Goal: Information Seeking & Learning: Learn about a topic

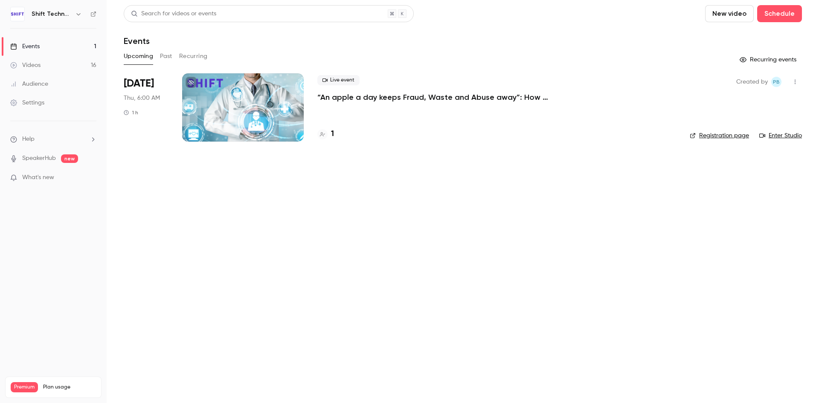
click at [164, 57] on button "Past" at bounding box center [166, 57] width 12 height 14
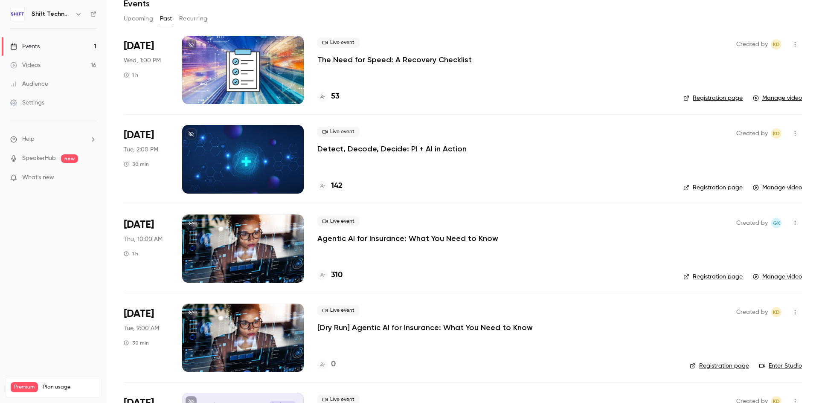
scroll to position [85, 0]
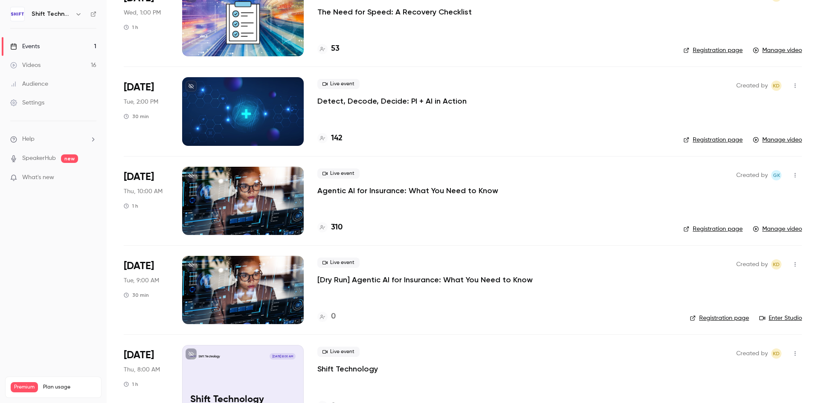
click at [405, 189] on p "Agentic AI for Insurance: What You Need to Know" at bounding box center [408, 191] width 181 height 10
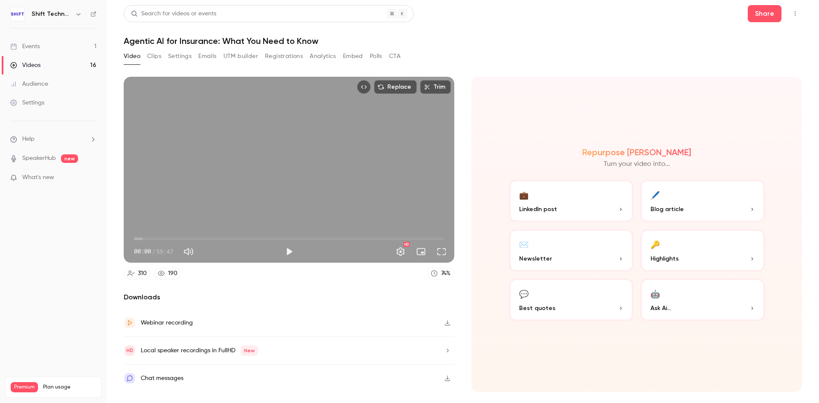
click at [170, 273] on div "190" at bounding box center [172, 273] width 9 height 9
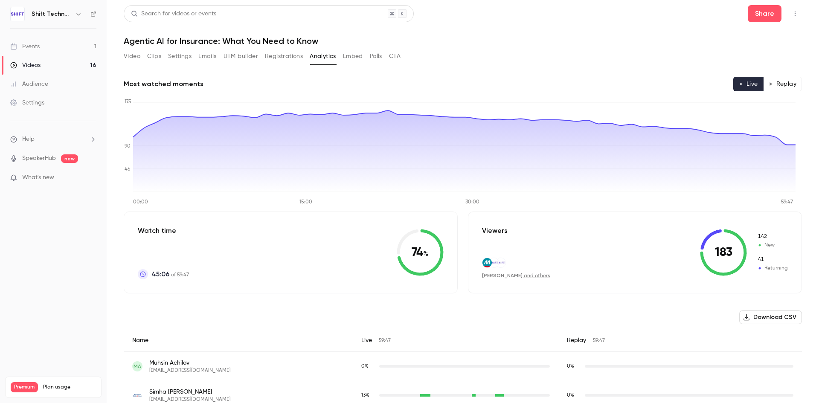
click at [778, 85] on button "Replay" at bounding box center [783, 84] width 39 height 15
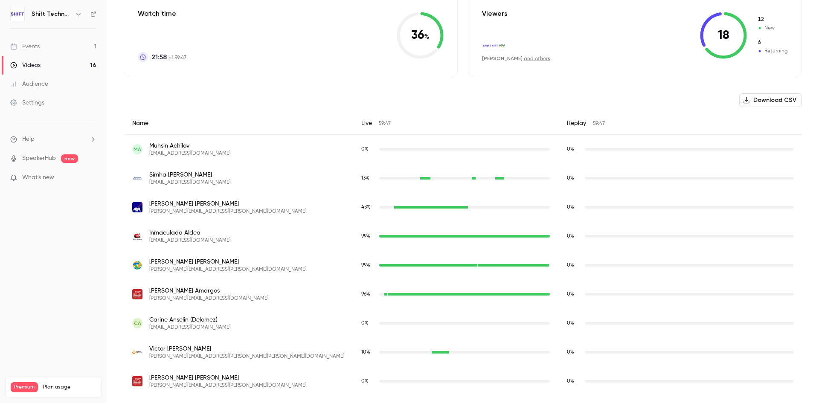
scroll to position [84, 0]
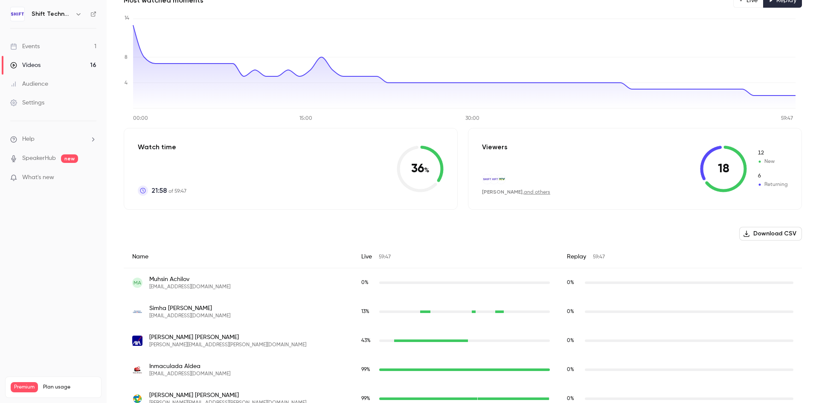
click at [524, 190] on link "and others" at bounding box center [537, 192] width 26 height 5
